Goal: Task Accomplishment & Management: Use online tool/utility

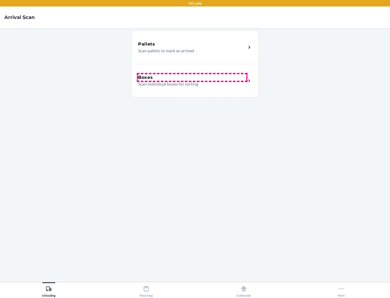
click at [192, 78] on div "Boxes" at bounding box center [192, 77] width 108 height 7
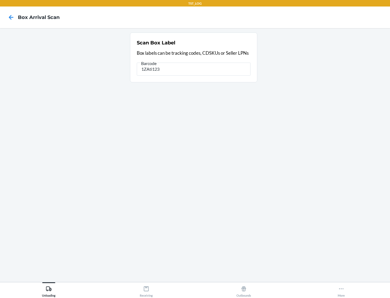
type input "1ZAti123"
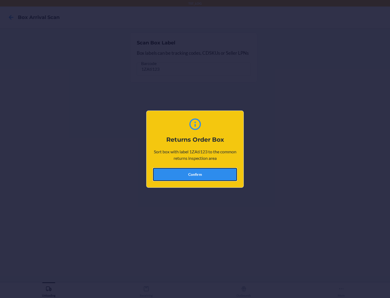
click at [195, 174] on button "Confirm" at bounding box center [195, 174] width 84 height 13
